Goal: Information Seeking & Learning: Learn about a topic

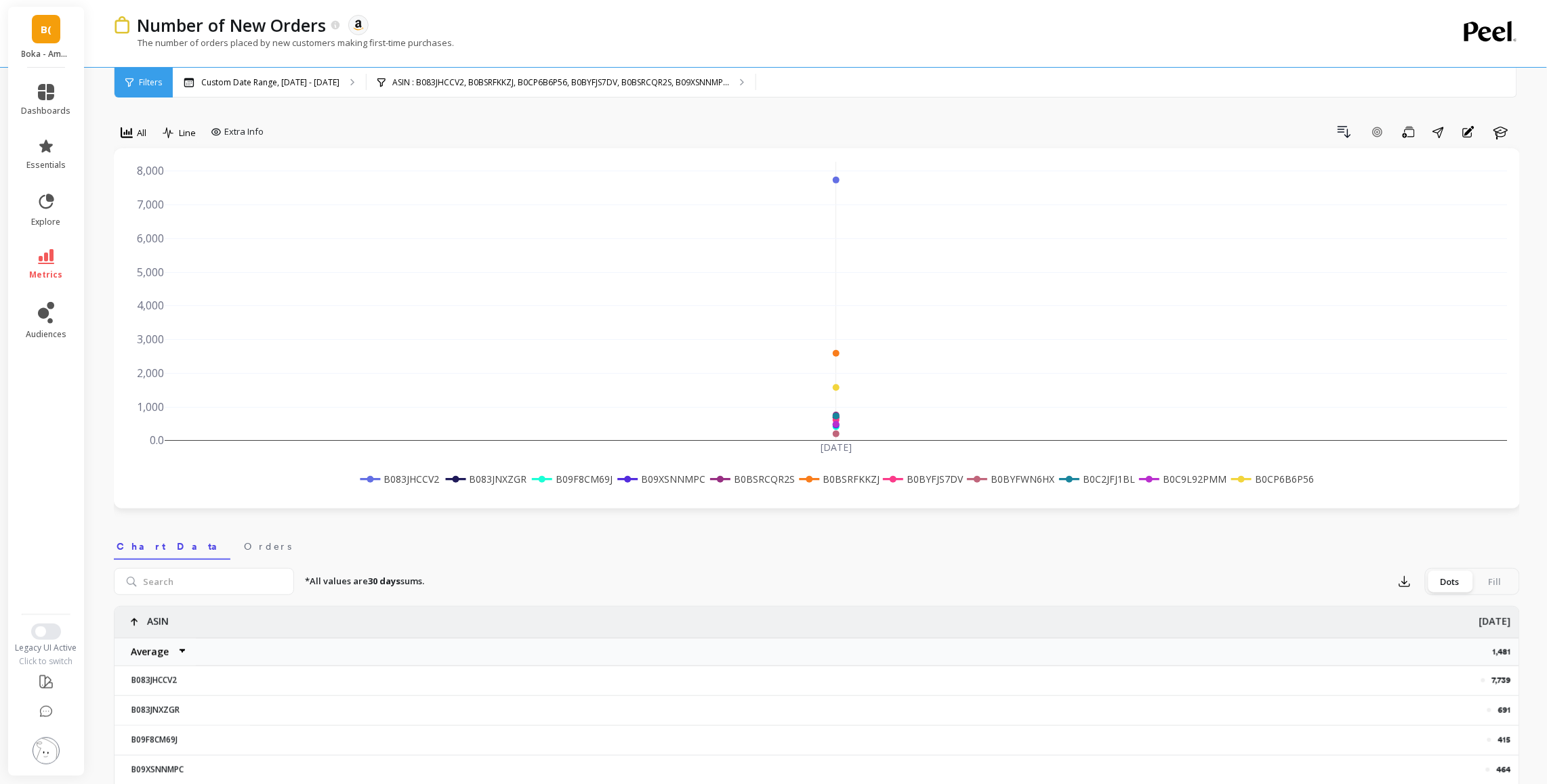
click at [44, 25] on span "B(" at bounding box center [45, 30] width 10 height 16
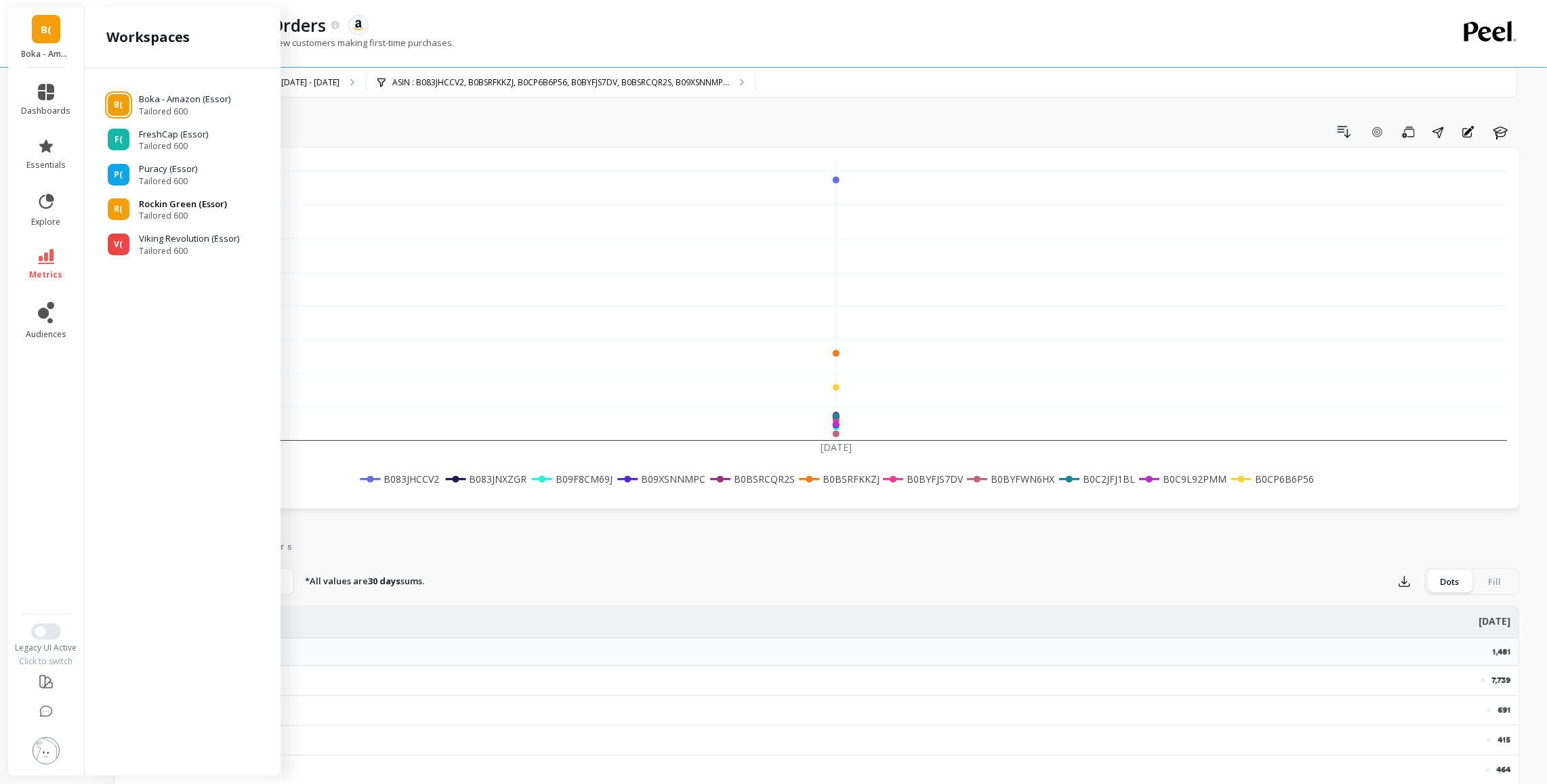
click at [167, 205] on p "Rockin Green (Essor)" at bounding box center [183, 204] width 88 height 13
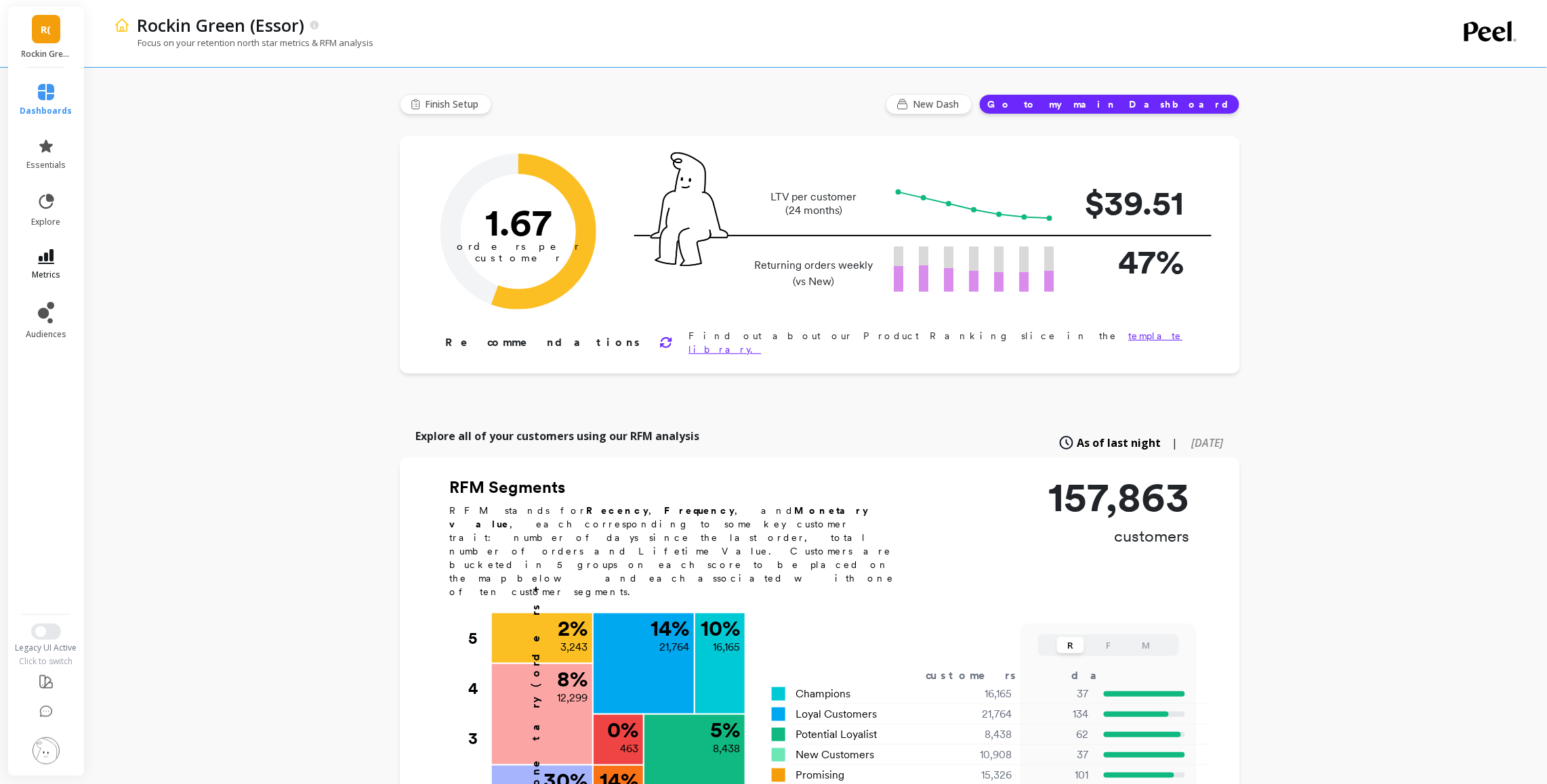
click at [50, 269] on span "metrics" at bounding box center [45, 274] width 29 height 10
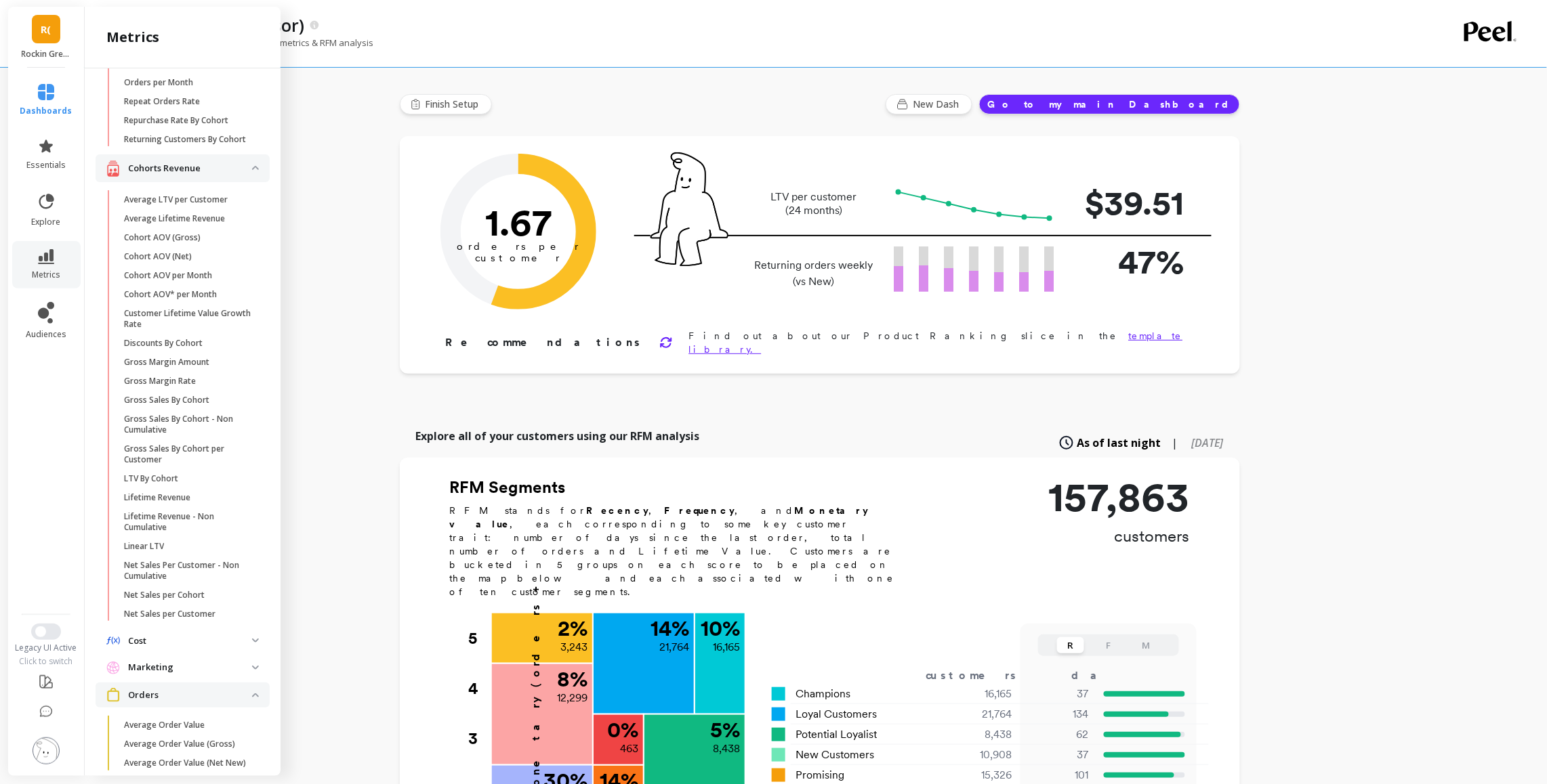
scroll to position [174, 0]
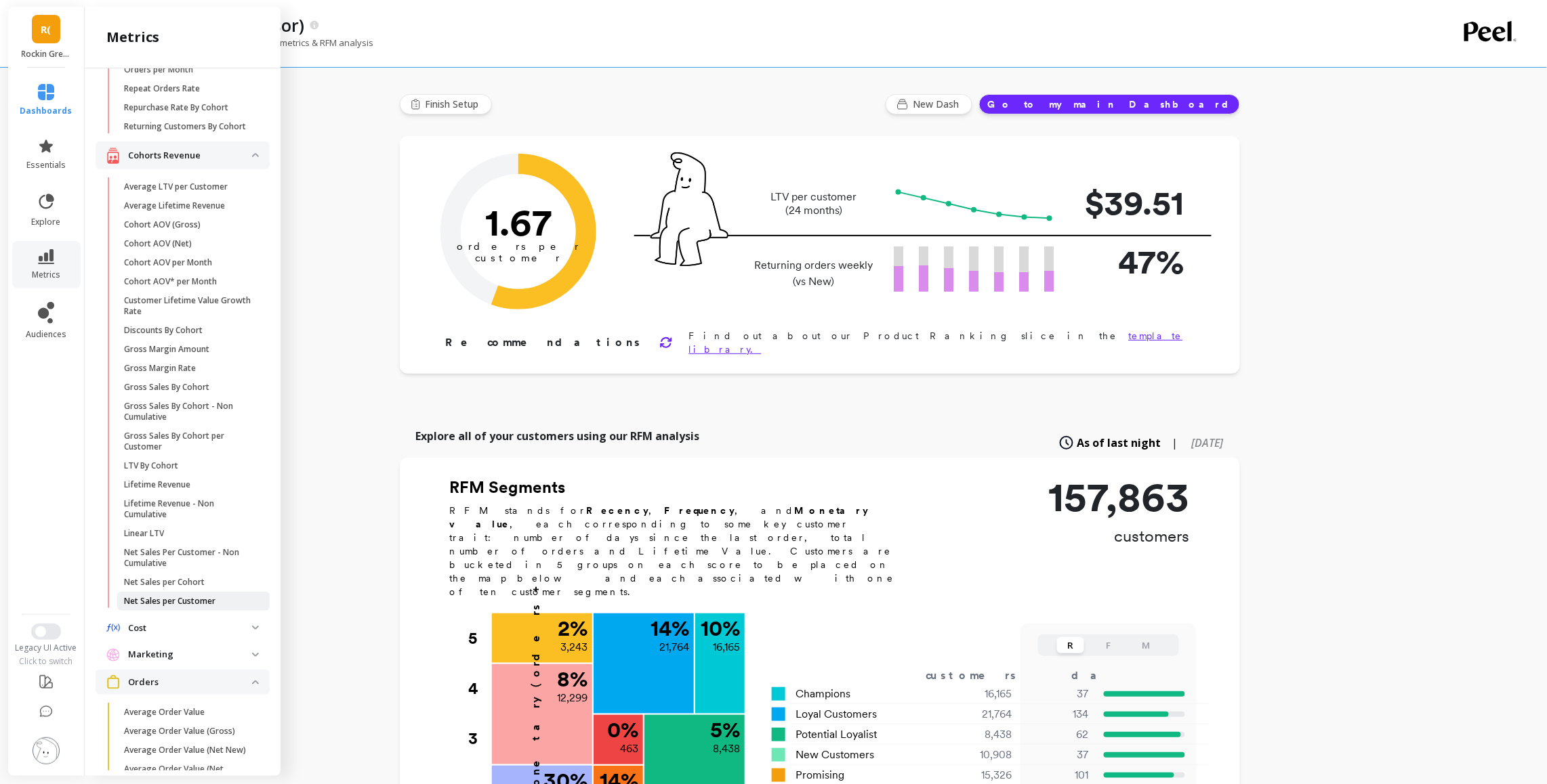
click at [179, 600] on p "Net Sales per Customer" at bounding box center [170, 601] width 92 height 10
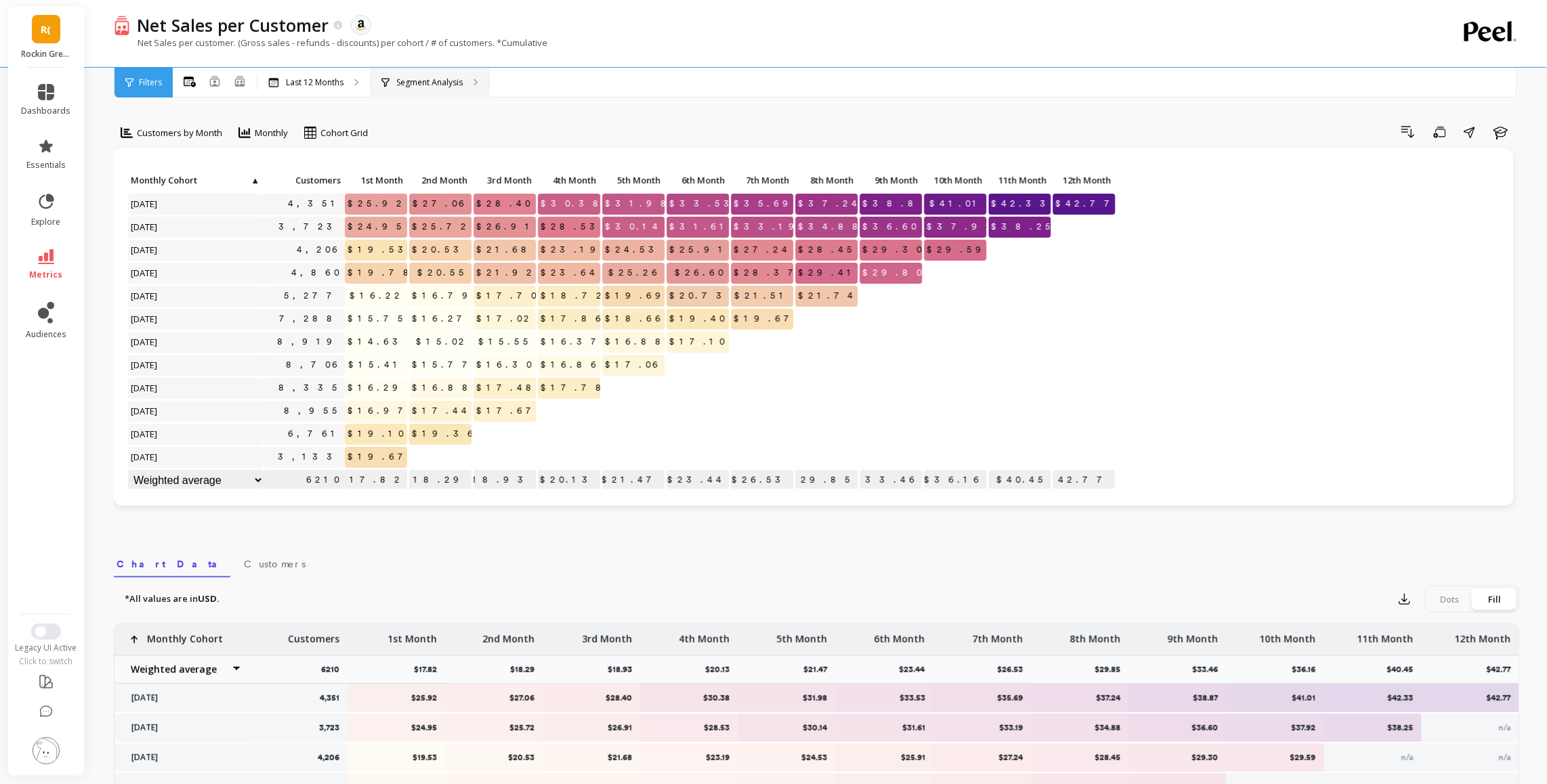
click at [420, 80] on p "Segment Analysis" at bounding box center [429, 82] width 66 height 10
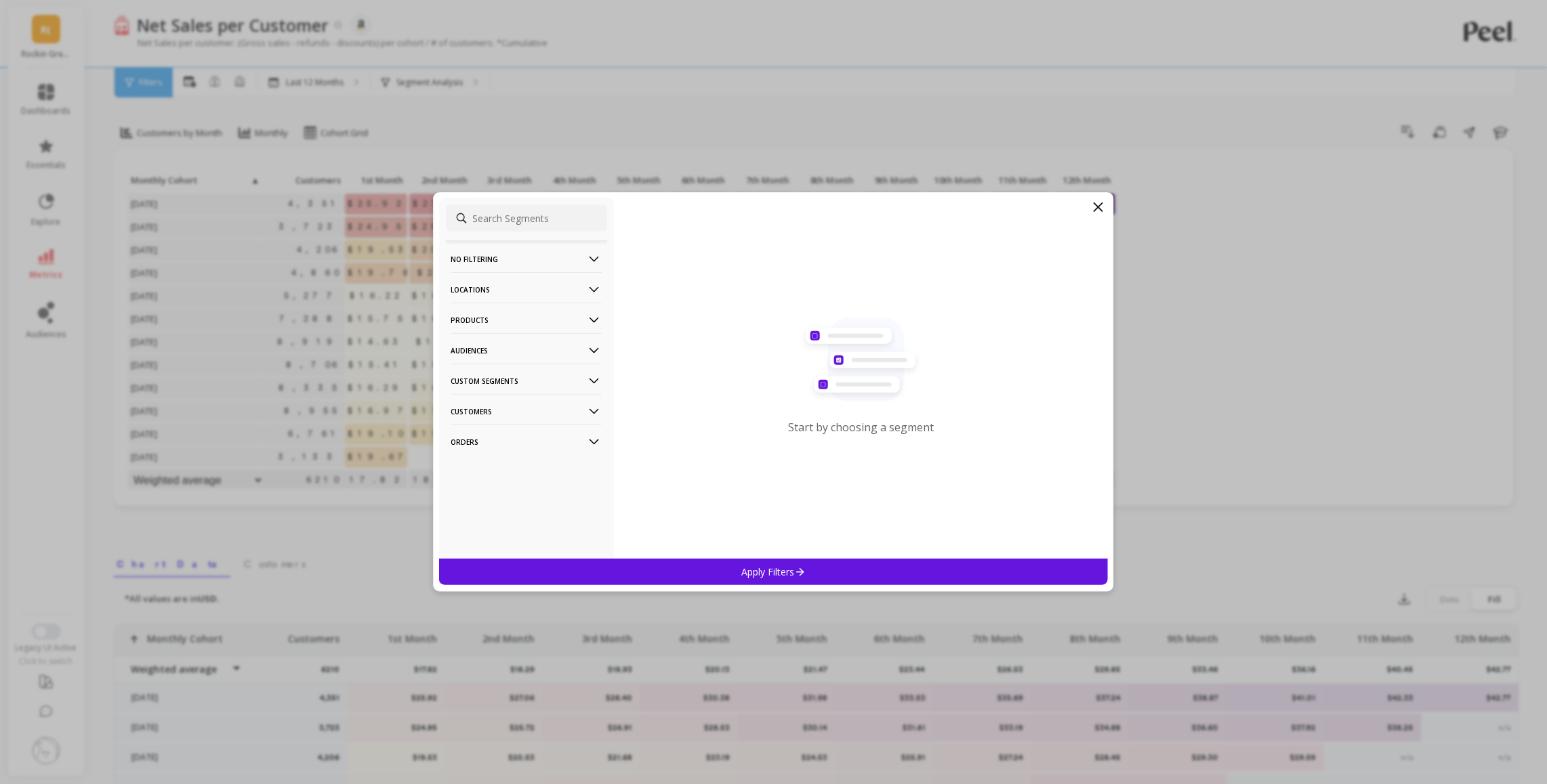
click at [512, 319] on p "Products" at bounding box center [526, 320] width 150 height 35
click at [474, 354] on div "ASIN" at bounding box center [526, 346] width 161 height 22
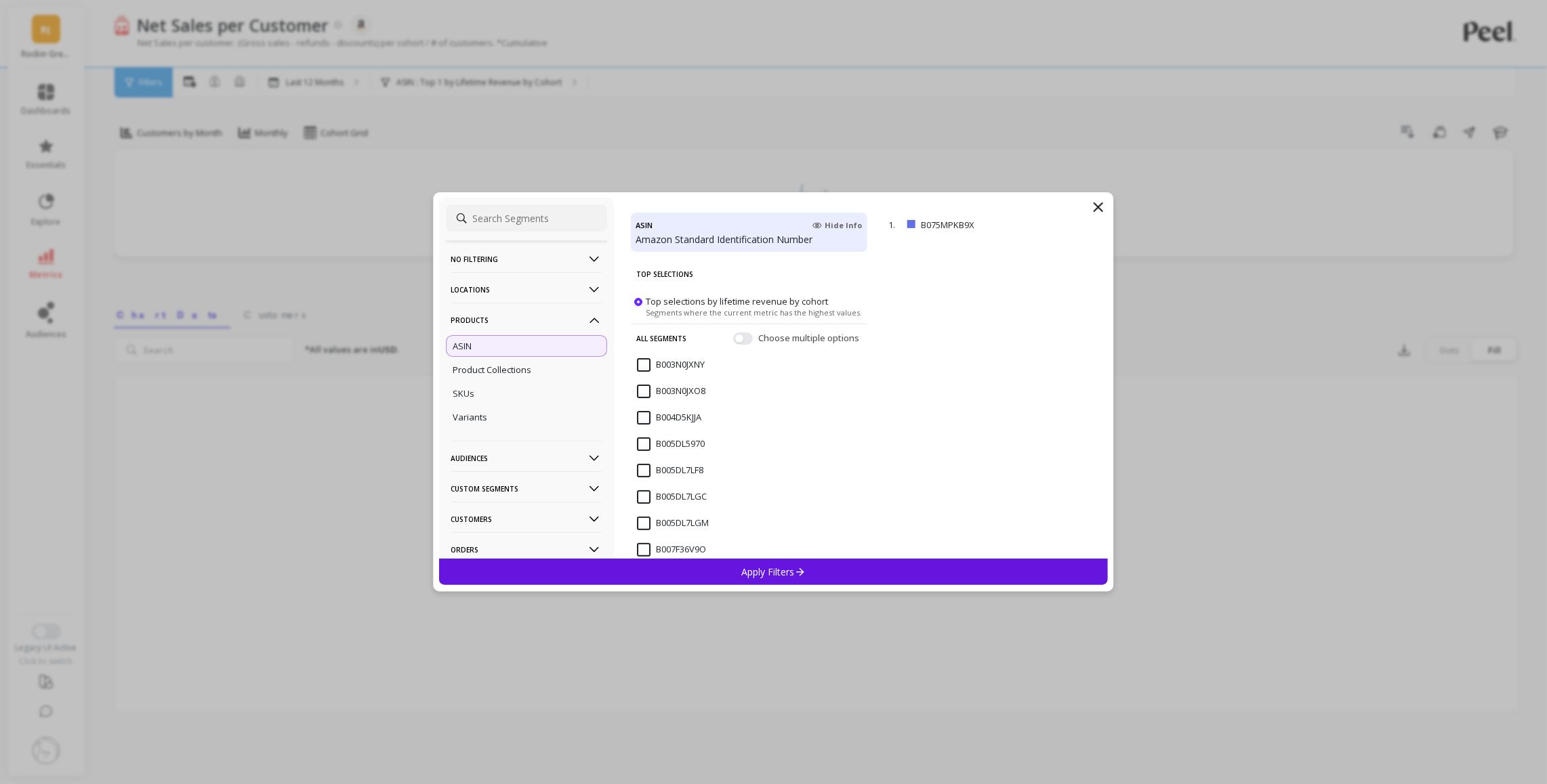
click at [753, 336] on div "Choose multiple options" at bounding box center [798, 338] width 129 height 13
click at [743, 338] on button "button" at bounding box center [743, 339] width 19 height 12
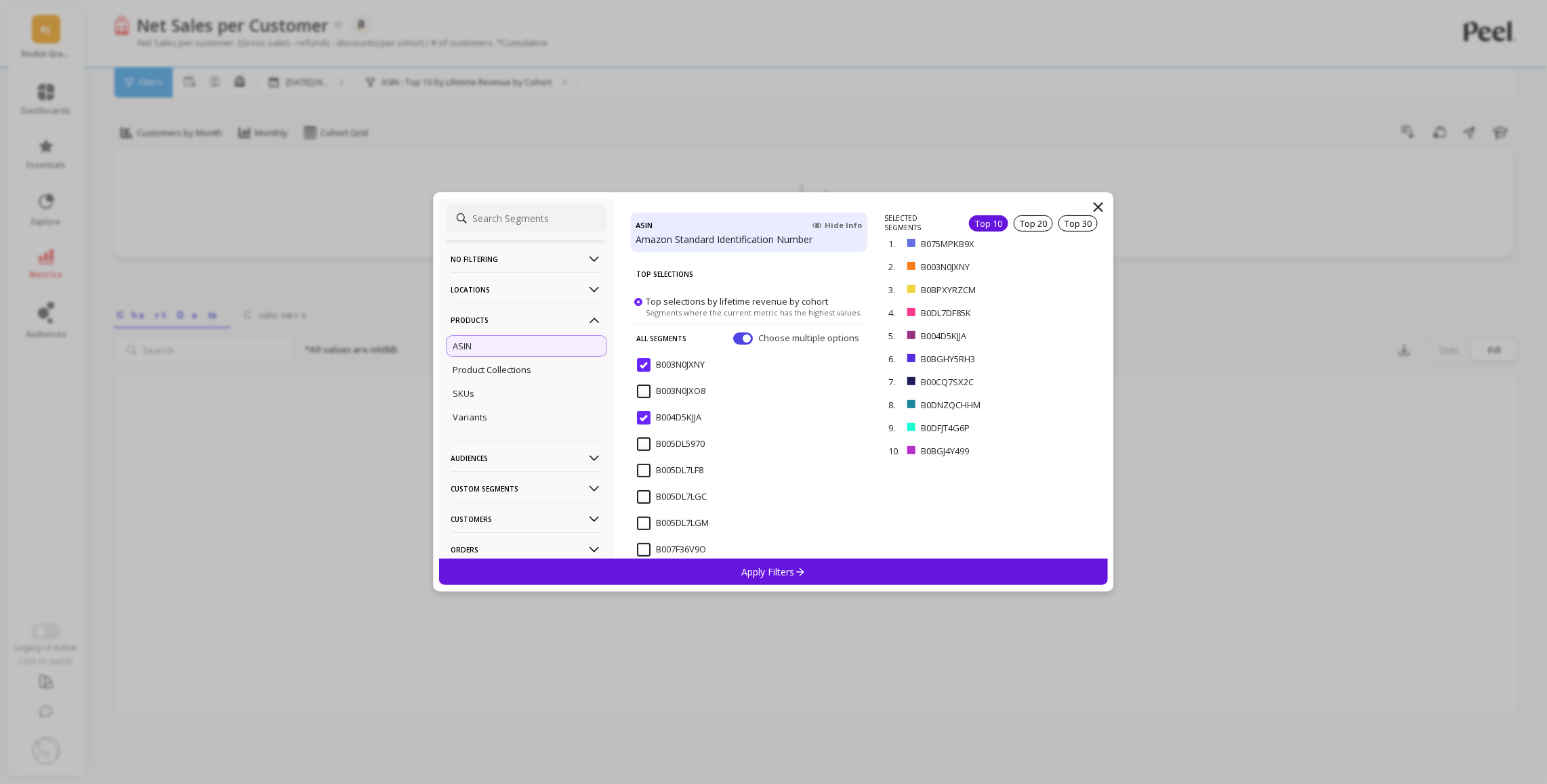
click at [980, 225] on div "Top 10" at bounding box center [988, 223] width 39 height 17
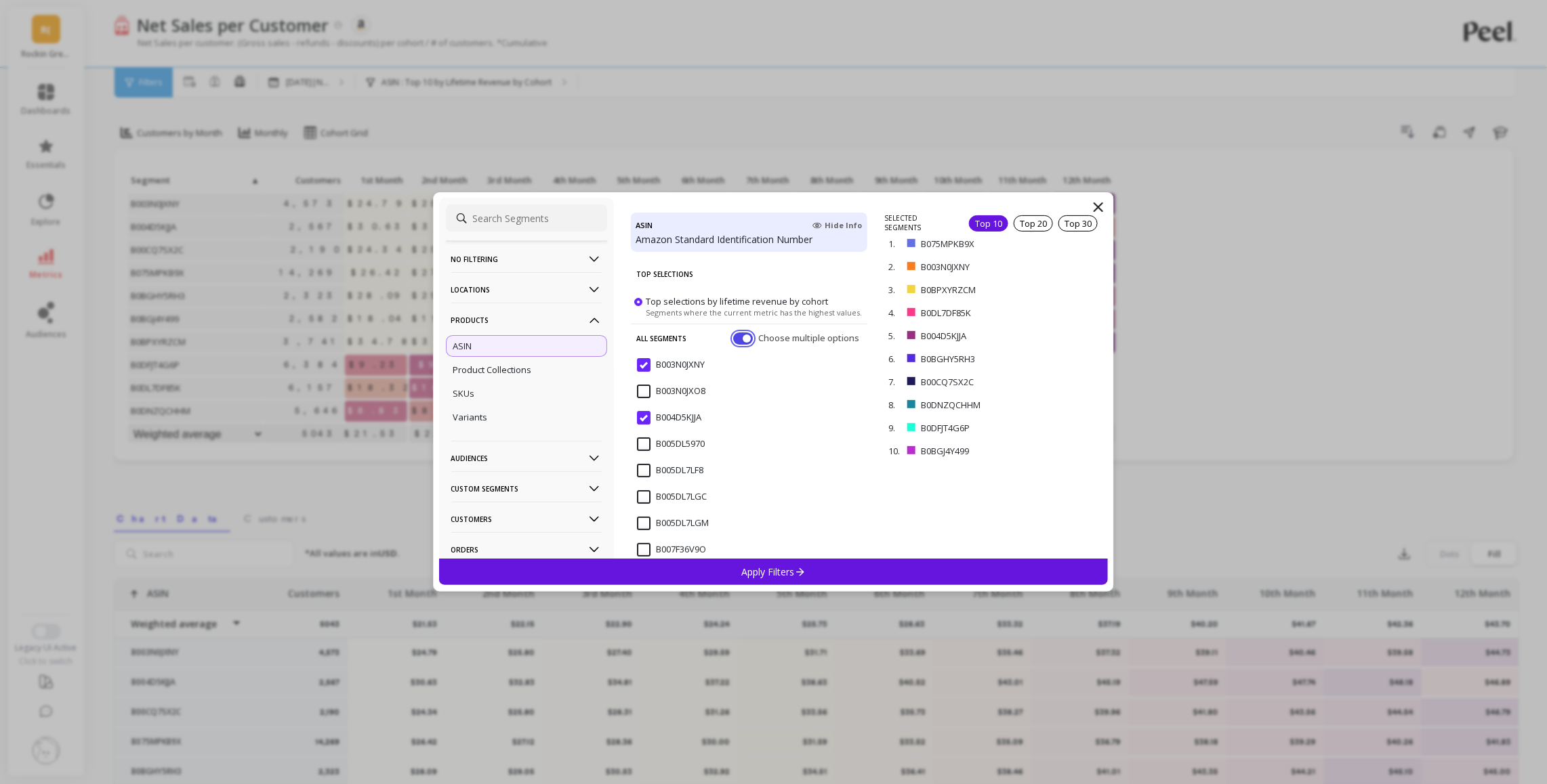
click at [742, 338] on button "button" at bounding box center [743, 339] width 19 height 12
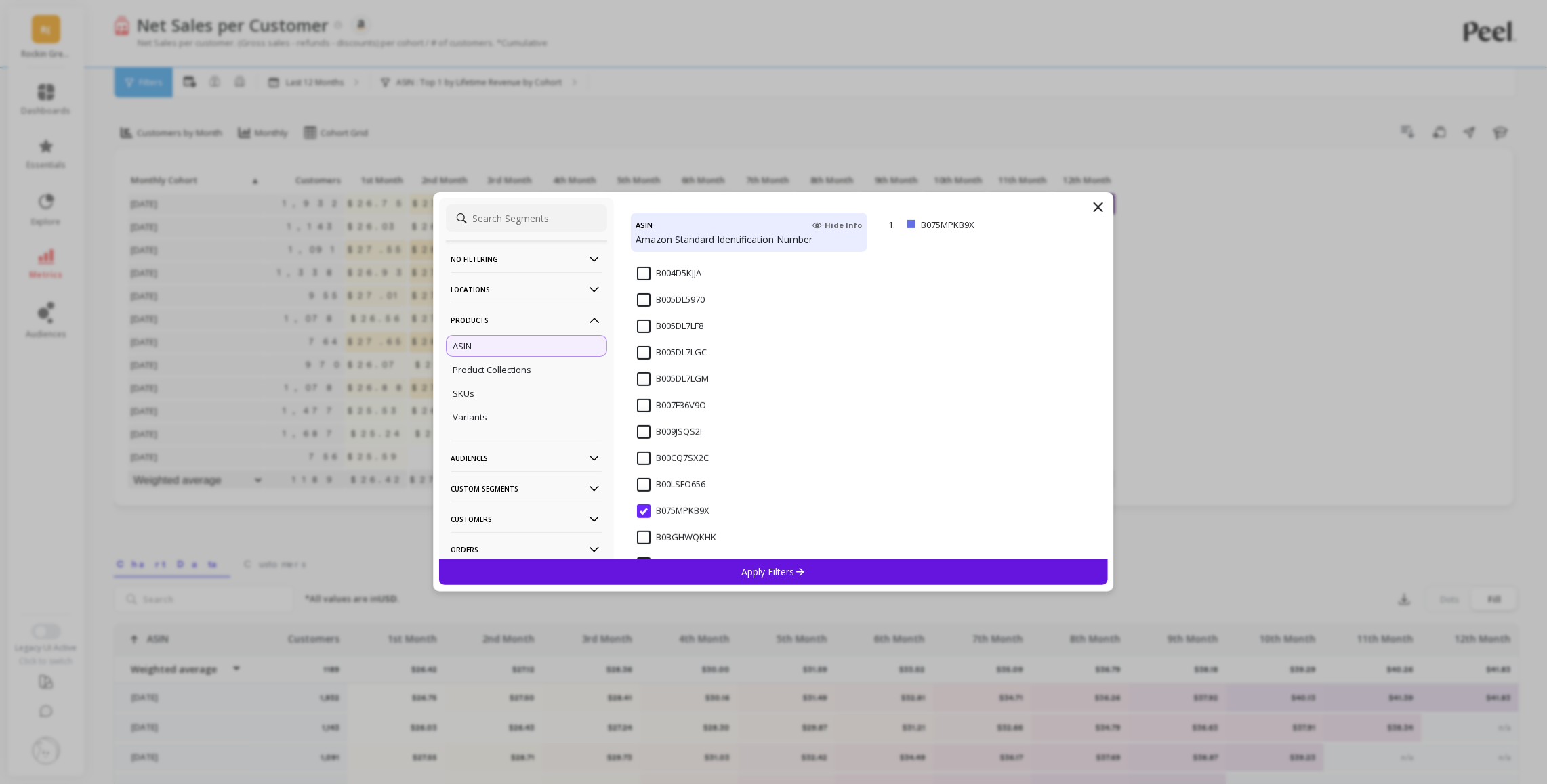
scroll to position [149, 0]
click at [645, 506] on input "B075MPKB9X" at bounding box center [672, 506] width 73 height 13
click at [645, 506] on input "B075MPKB9X" at bounding box center [672, 506] width 73 height 13
click at [781, 574] on p "Apply Filters" at bounding box center [774, 572] width 65 height 13
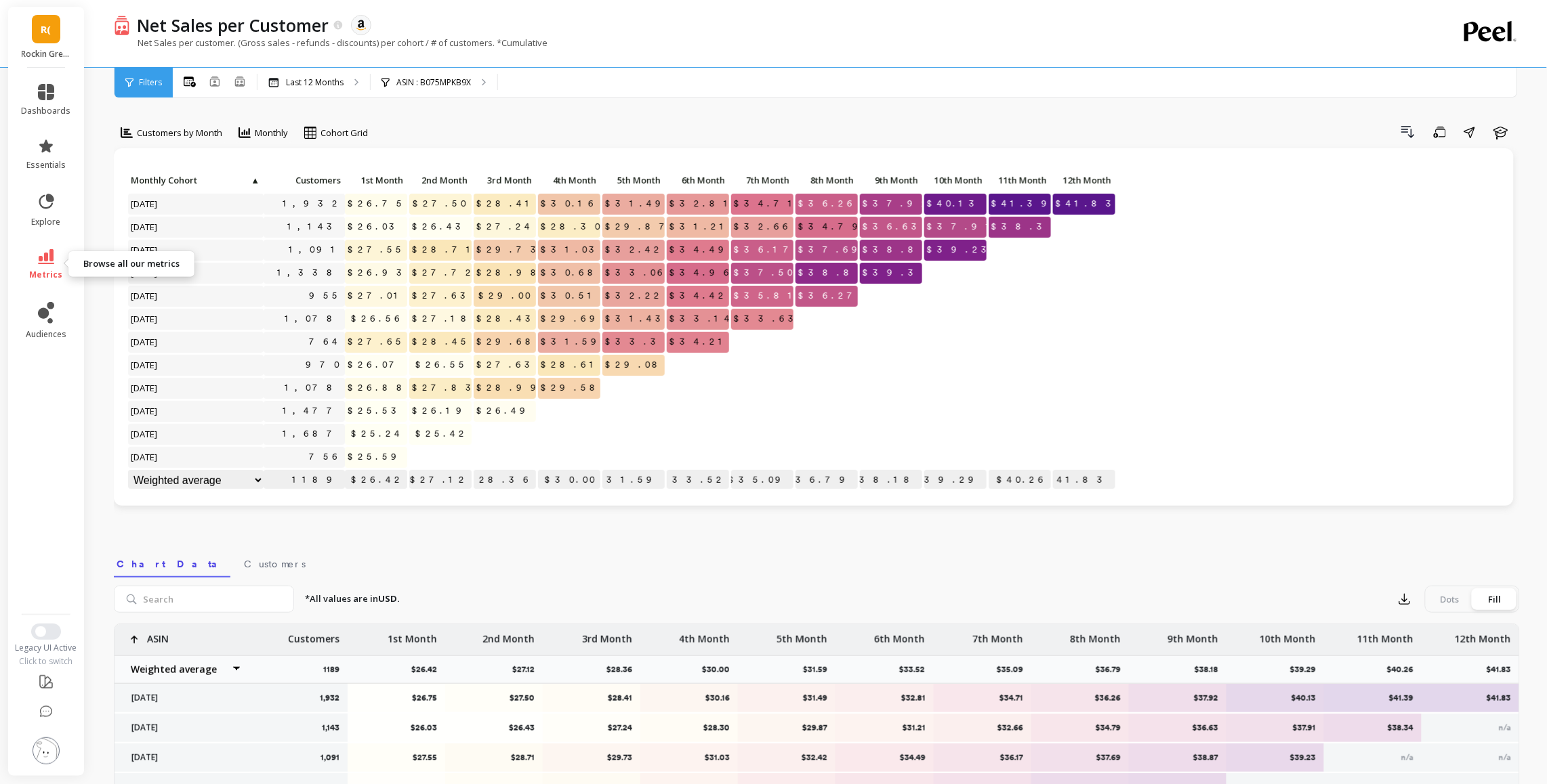
click at [56, 269] on span "metrics" at bounding box center [46, 274] width 33 height 10
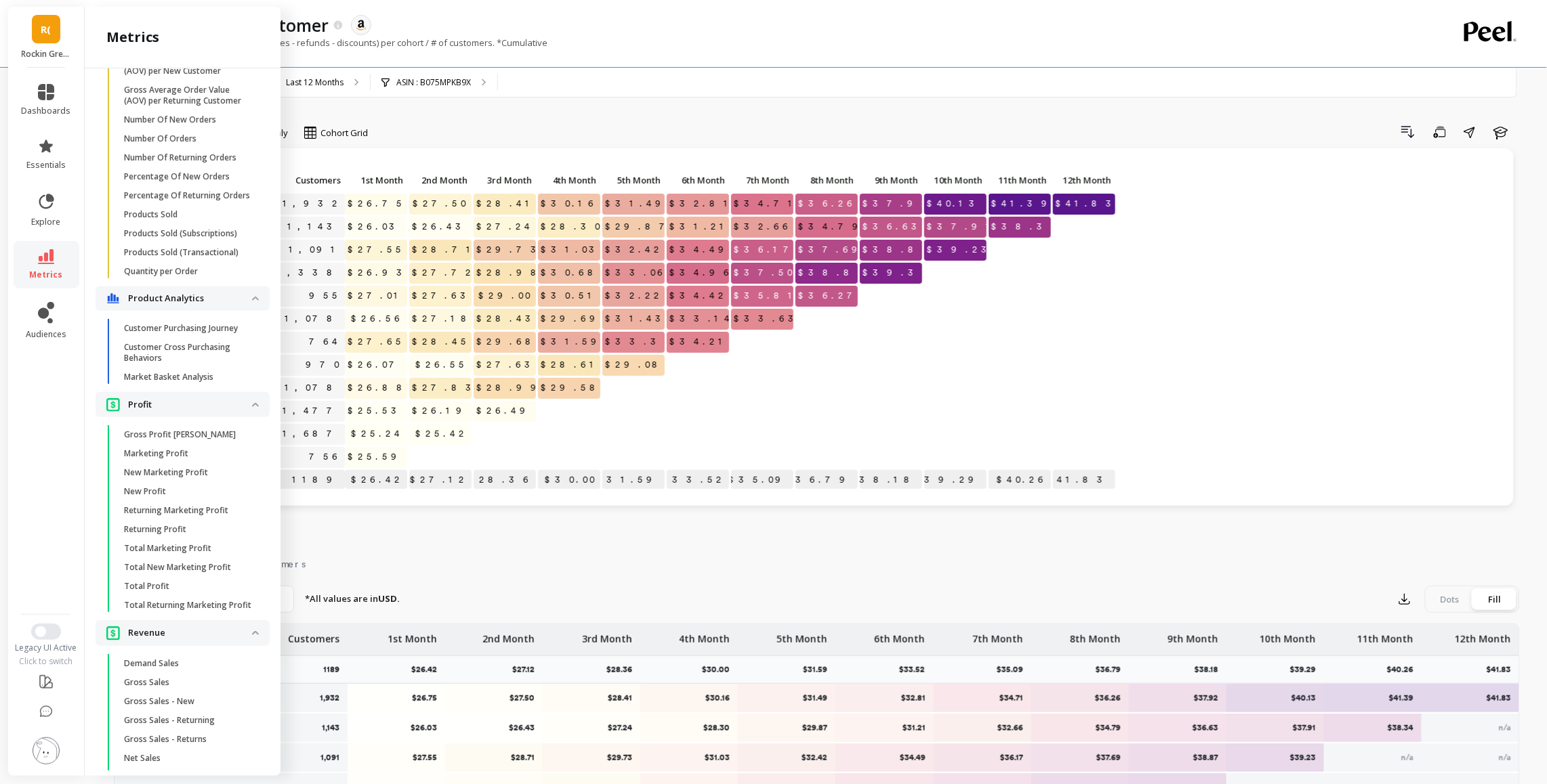
scroll to position [1226, 0]
